Goal: Check status: Check status

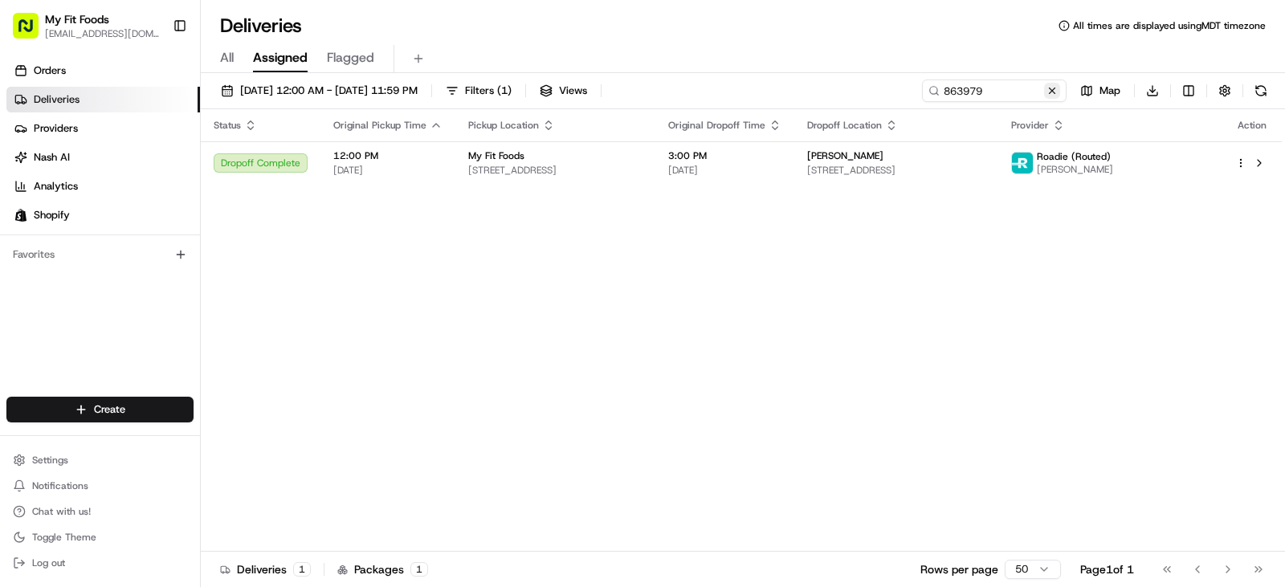
click at [1054, 92] on button at bounding box center [1052, 91] width 16 height 16
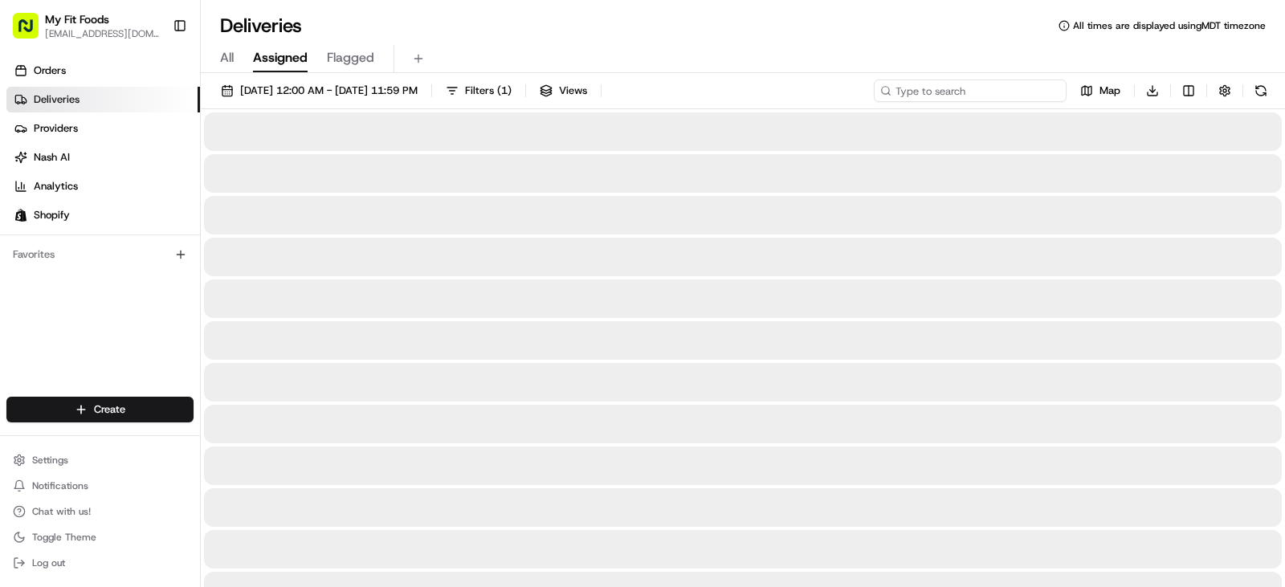
click at [999, 92] on input at bounding box center [970, 91] width 193 height 22
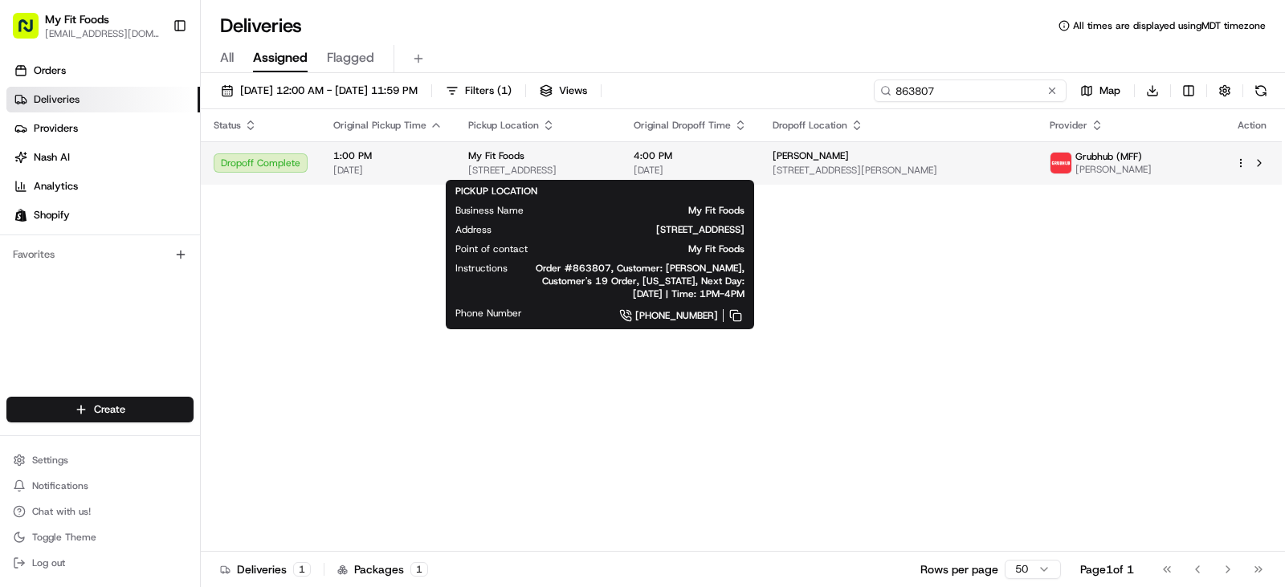
type input "863807"
click at [594, 150] on div "My Fit Foods" at bounding box center [538, 155] width 140 height 13
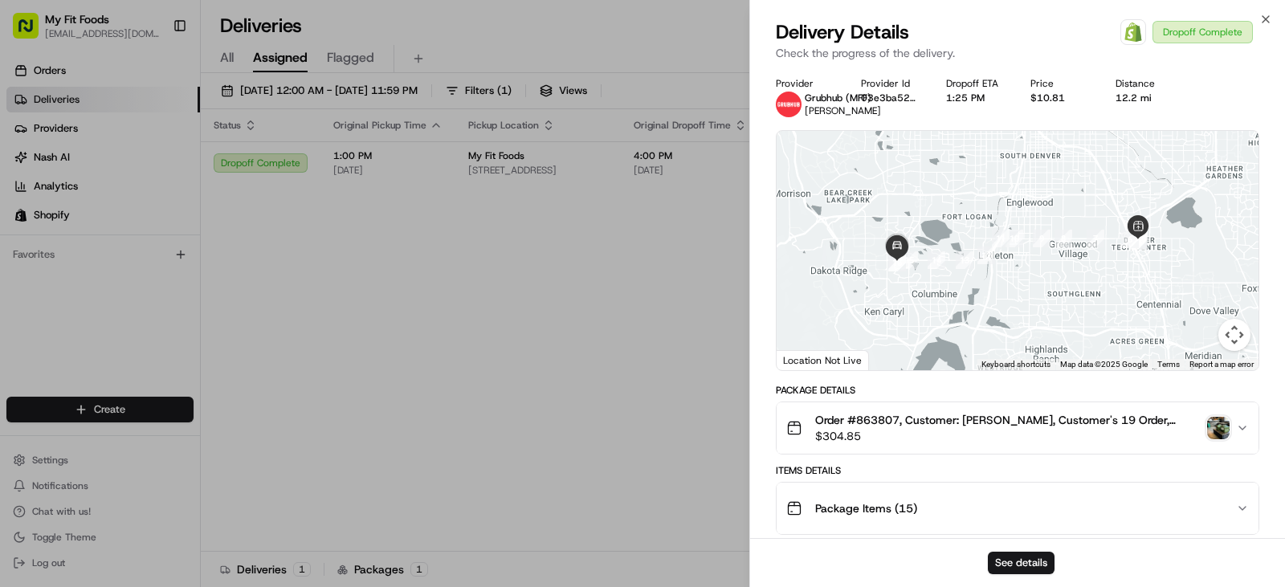
click at [1214, 426] on img "button" at bounding box center [1218, 428] width 22 height 22
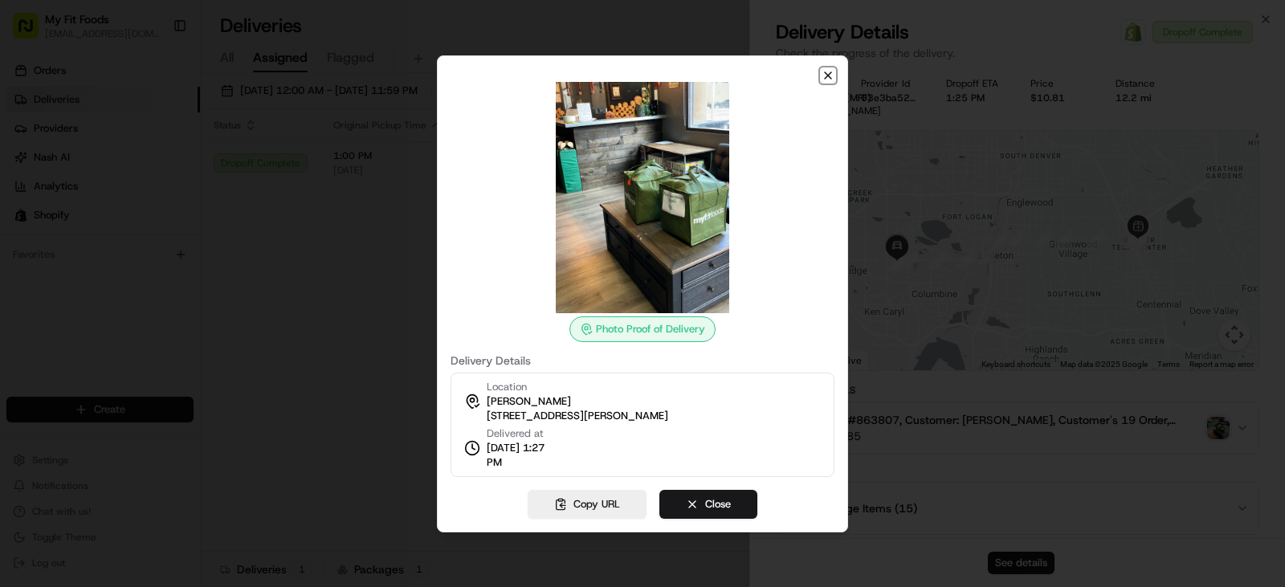
click at [832, 71] on icon "button" at bounding box center [828, 75] width 13 height 13
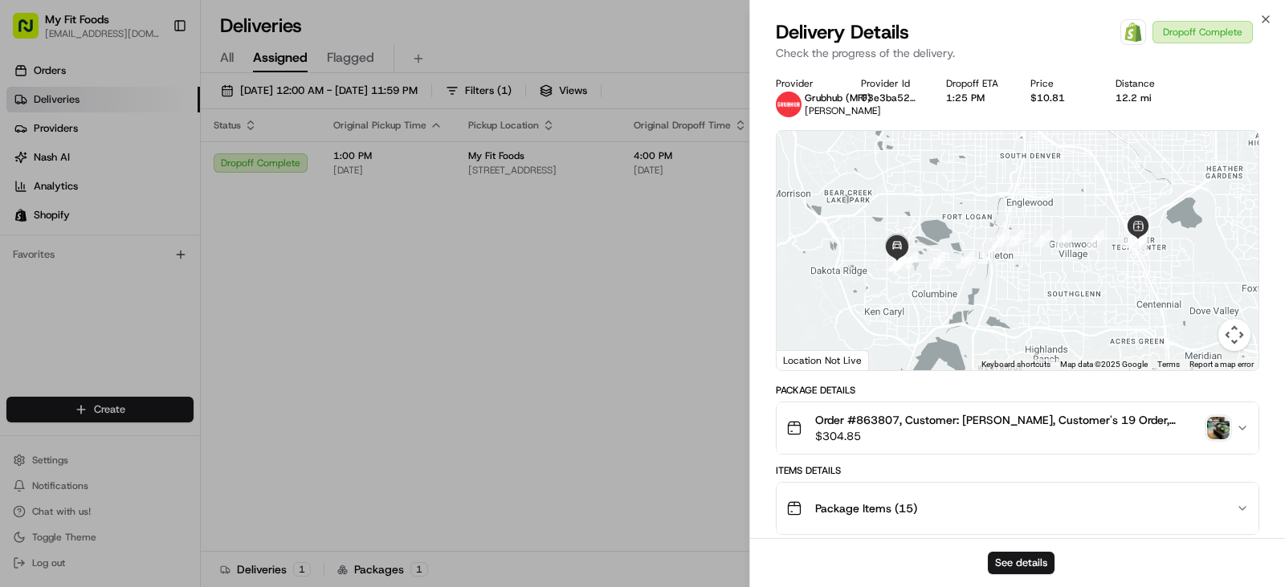
click at [1217, 430] on img "button" at bounding box center [1218, 428] width 22 height 22
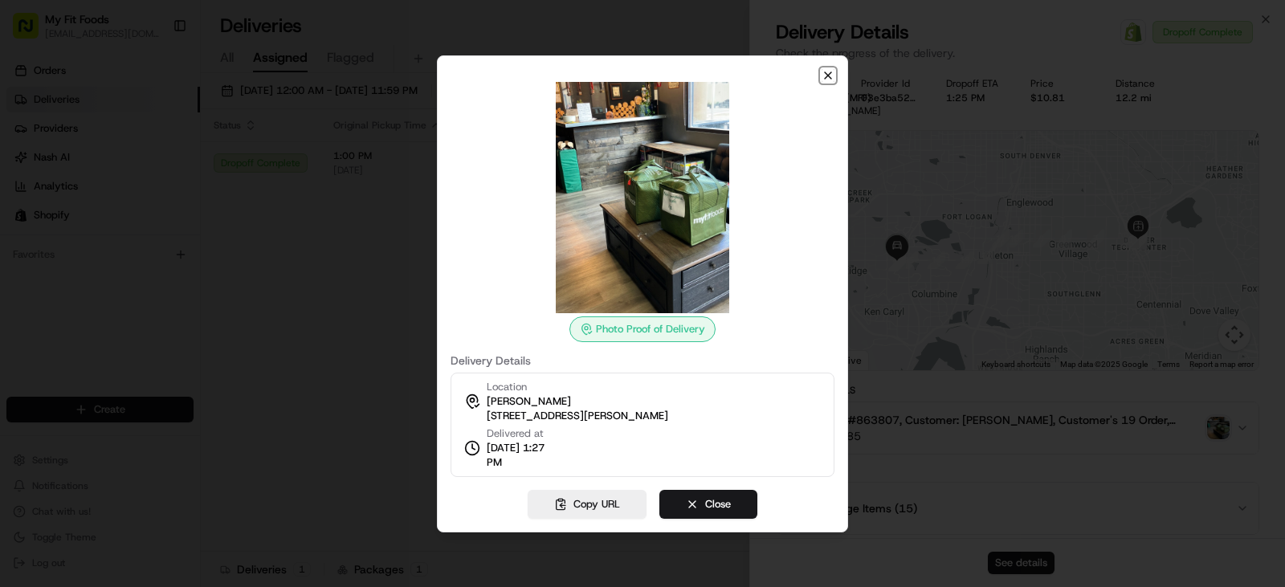
click at [827, 78] on icon "button" at bounding box center [828, 75] width 13 height 13
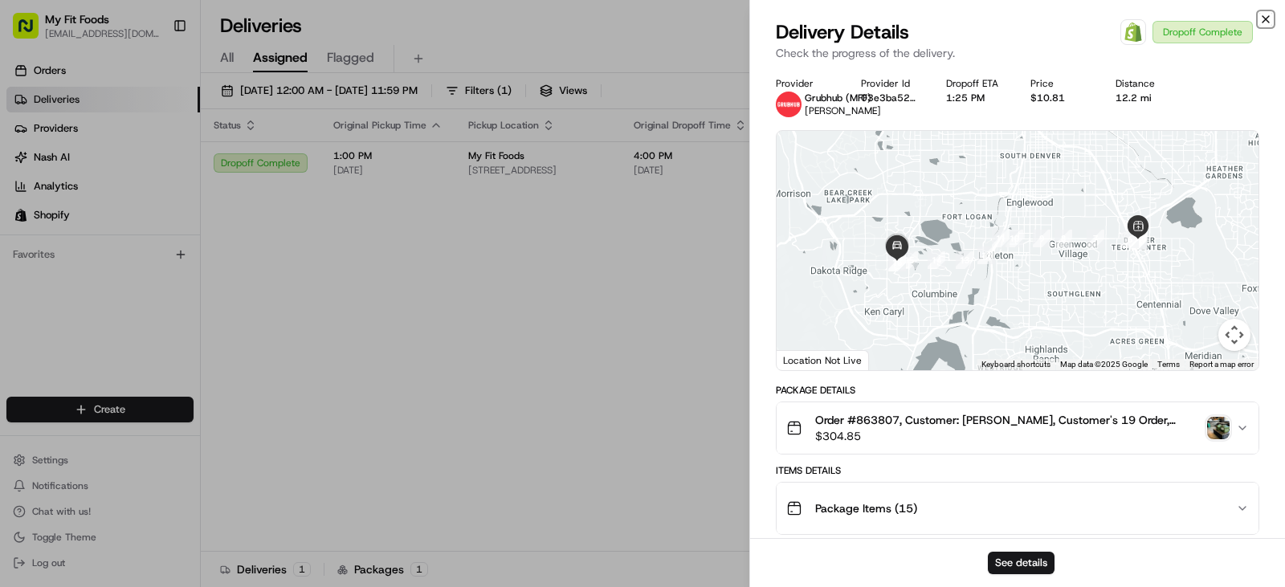
click at [1268, 15] on icon "button" at bounding box center [1265, 19] width 13 height 13
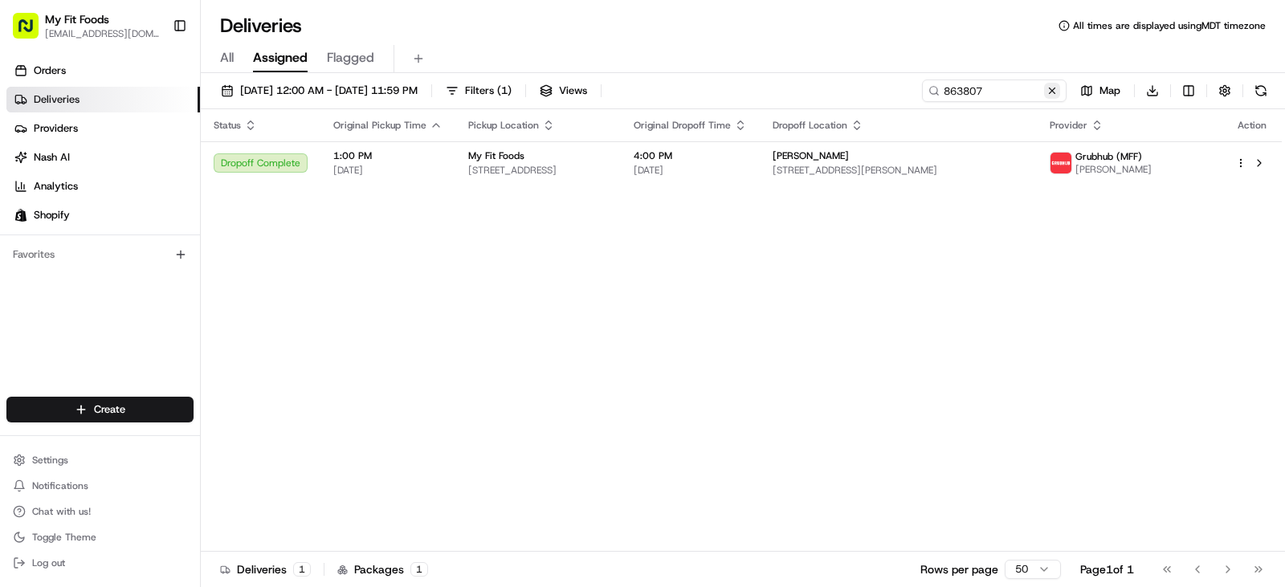
click at [1051, 85] on button at bounding box center [1052, 91] width 16 height 16
